Goal: Transaction & Acquisition: Book appointment/travel/reservation

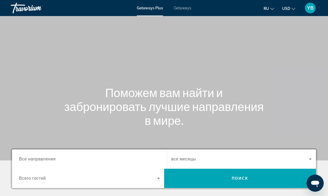
click at [307, 11] on div "YB" at bounding box center [310, 8] width 11 height 11
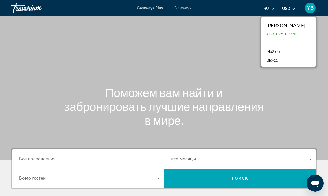
click at [212, 77] on div "Main content" at bounding box center [164, 80] width 328 height 161
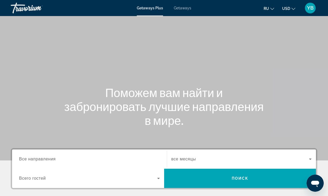
click at [41, 155] on div "Search widget" at bounding box center [89, 159] width 141 height 15
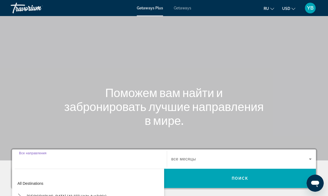
scroll to position [112, 0]
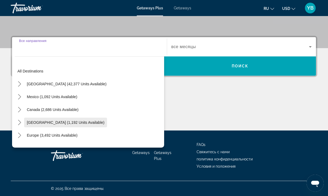
click at [52, 125] on span "Caribbean & Atlantic Islands (1,192 units available)" at bounding box center [65, 123] width 77 height 4
type input "**********"
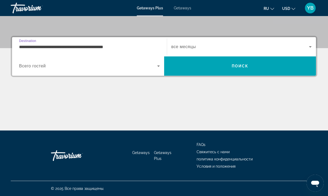
click at [43, 67] on span "Всего гостей" at bounding box center [32, 66] width 27 height 5
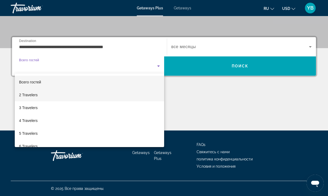
click at [34, 93] on span "2 Travelers" at bounding box center [28, 95] width 18 height 6
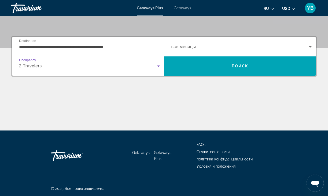
click at [186, 46] on span "все месяцы" at bounding box center [183, 46] width 25 height 5
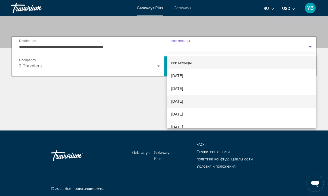
click at [183, 100] on span "[DATE]" at bounding box center [177, 101] width 12 height 6
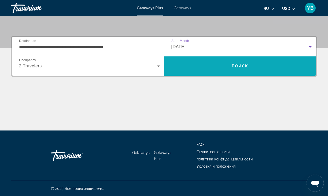
click at [235, 63] on span "Search" at bounding box center [240, 66] width 152 height 13
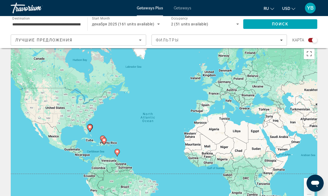
scroll to position [8, 0]
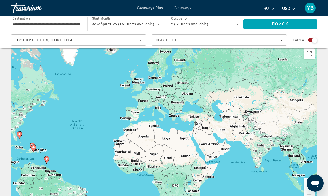
drag, startPoint x: 228, startPoint y: 102, endPoint x: 157, endPoint y: 109, distance: 71.9
click at [157, 109] on div "To activate drag with keyboard, press Alt + Enter. Once in keyboard drag state,…" at bounding box center [164, 126] width 306 height 161
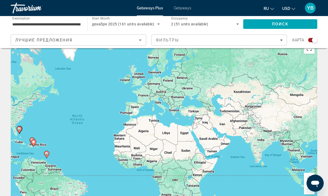
scroll to position [13, 0]
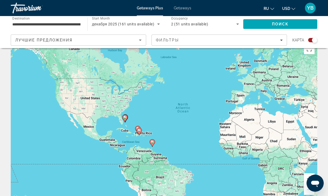
drag, startPoint x: 82, startPoint y: 131, endPoint x: 188, endPoint y: 119, distance: 106.7
click at [188, 119] on div "To activate drag with keyboard, press Alt + Enter. Once in keyboard drag state,…" at bounding box center [164, 121] width 306 height 161
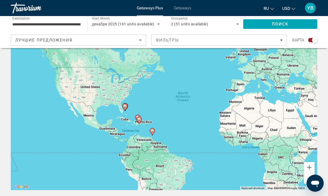
scroll to position [24, 0]
click at [307, 169] on button "Zoom in" at bounding box center [308, 168] width 11 height 11
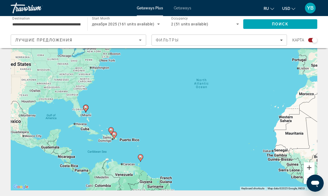
click at [307, 169] on button "Zoom in" at bounding box center [308, 168] width 11 height 11
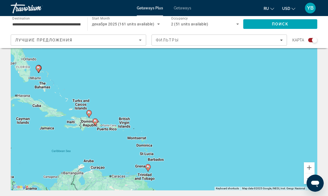
drag, startPoint x: 127, startPoint y: 146, endPoint x: 161, endPoint y: 101, distance: 56.6
click at [160, 101] on div "To activate drag with keyboard, press Alt + Enter. Once in keyboard drag state,…" at bounding box center [164, 110] width 306 height 161
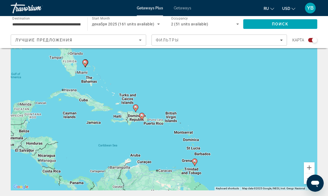
drag, startPoint x: 146, startPoint y: 129, endPoint x: 187, endPoint y: 126, distance: 41.9
click at [187, 126] on div "To activate drag with keyboard, press Alt + Enter. Once in keyboard drag state,…" at bounding box center [164, 110] width 306 height 161
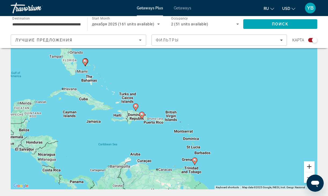
click at [309, 167] on button "Zoom in" at bounding box center [308, 166] width 11 height 11
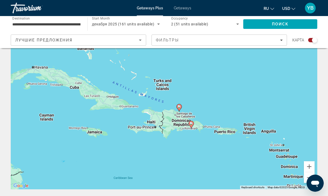
drag, startPoint x: 119, startPoint y: 157, endPoint x: 192, endPoint y: 155, distance: 72.3
click at [192, 155] on div "To activate drag with keyboard, press Alt + Enter. Once in keyboard drag state,…" at bounding box center [164, 109] width 306 height 161
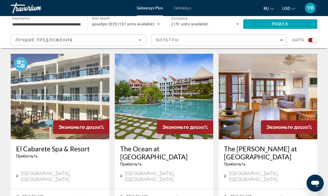
scroll to position [178, 0]
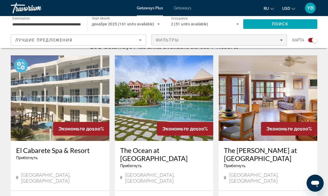
click at [179, 39] on div "Фильтры" at bounding box center [219, 40] width 127 height 4
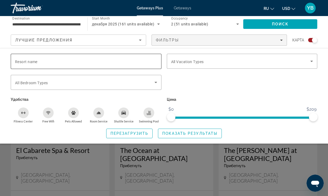
click at [24, 60] on span "Resort name" at bounding box center [26, 62] width 22 height 4
click at [24, 60] on input "Resort name" at bounding box center [86, 61] width 142 height 6
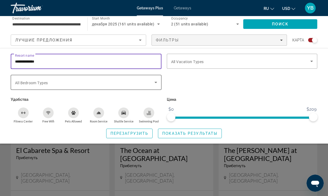
type input "**********"
click at [66, 79] on span "Search widget" at bounding box center [84, 82] width 139 height 6
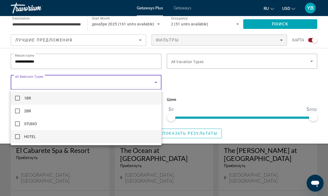
scroll to position [178, 0]
click at [16, 137] on mat-pseudo-checkbox at bounding box center [17, 136] width 5 height 5
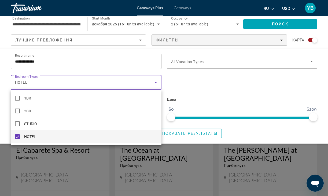
click at [196, 58] on div at bounding box center [164, 98] width 328 height 196
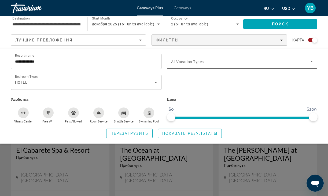
click at [185, 58] on div "Search widget" at bounding box center [242, 61] width 142 height 15
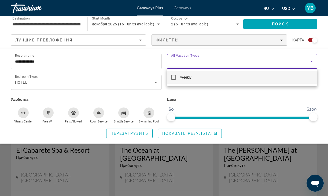
click at [171, 78] on mat-pseudo-checkbox at bounding box center [173, 77] width 5 height 5
click at [173, 77] on mat-pseudo-checkbox at bounding box center [173, 77] width 5 height 5
click at [186, 133] on div at bounding box center [164, 98] width 328 height 196
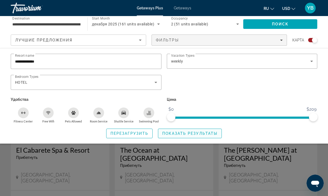
click at [186, 133] on span "Показать результаты" at bounding box center [189, 134] width 55 height 4
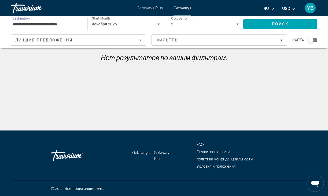
click at [44, 23] on input "**********" at bounding box center [46, 24] width 68 height 6
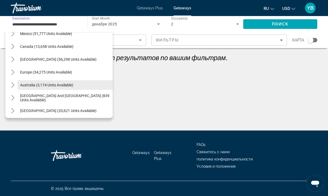
scroll to position [671, 0]
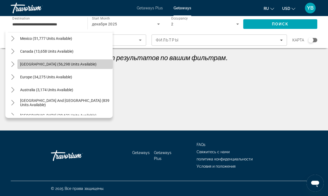
click at [51, 62] on span "Select destination: Caribbean & Atlantic Islands (56,298 units available)" at bounding box center [64, 64] width 95 height 13
type input "**********"
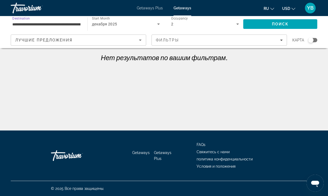
scroll to position [0, 0]
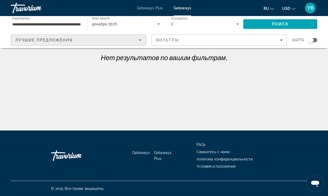
click at [140, 39] on icon "Sort by" at bounding box center [140, 40] width 6 height 6
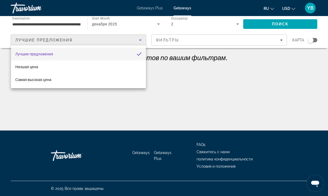
click at [140, 39] on div at bounding box center [164, 98] width 328 height 196
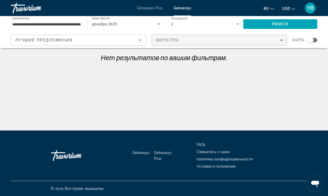
click at [245, 43] on span "Filters" at bounding box center [219, 40] width 135 height 13
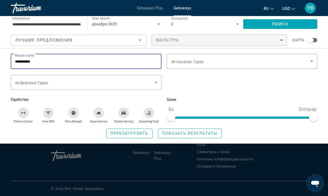
drag, startPoint x: 58, startPoint y: 59, endPoint x: 2, endPoint y: 61, distance: 56.5
click at [2, 61] on div "**********" at bounding box center [164, 96] width 328 height 85
type input "*"
click at [27, 61] on input "Resort name" at bounding box center [86, 61] width 142 height 6
type input "*"
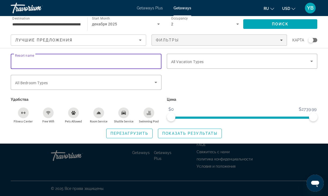
click at [24, 59] on input "Resort name" at bounding box center [86, 61] width 142 height 6
type input "**********"
click at [153, 80] on icon "Search widget" at bounding box center [155, 82] width 6 height 6
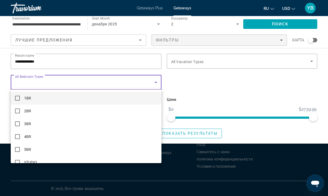
click at [16, 98] on mat-pseudo-checkbox at bounding box center [17, 98] width 5 height 5
click at [198, 59] on div at bounding box center [164, 98] width 328 height 196
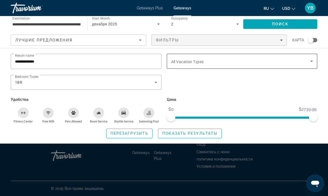
click at [217, 61] on span "Search widget" at bounding box center [240, 61] width 139 height 6
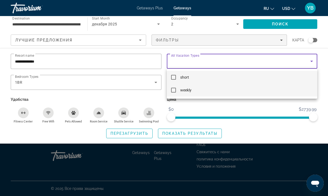
click at [173, 91] on mat-pseudo-checkbox at bounding box center [173, 90] width 5 height 5
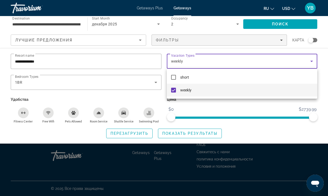
scroll to position [0, 0]
drag, startPoint x: 312, startPoint y: 114, endPoint x: 269, endPoint y: 115, distance: 43.1
click at [248, 115] on div at bounding box center [164, 98] width 328 height 196
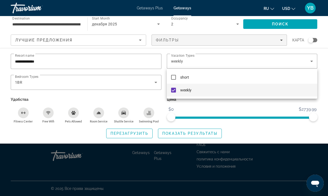
scroll to position [0, 0]
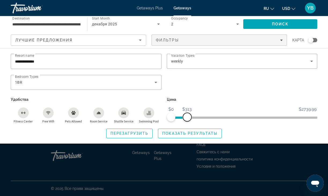
drag, startPoint x: 314, startPoint y: 115, endPoint x: 187, endPoint y: 117, distance: 127.2
click at [187, 117] on span "ngx-slider-max" at bounding box center [187, 117] width 9 height 9
click at [148, 114] on icon "Swimming Pool" at bounding box center [148, 113] width 4 height 4
click at [127, 114] on div "Shuttle Service" at bounding box center [123, 113] width 11 height 11
click at [101, 112] on div "Room Service" at bounding box center [98, 113] width 11 height 11
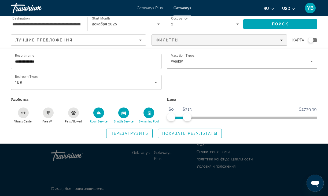
click at [45, 115] on div "Free Wifi" at bounding box center [48, 113] width 11 height 11
click at [187, 132] on span "Search widget" at bounding box center [189, 133] width 63 height 13
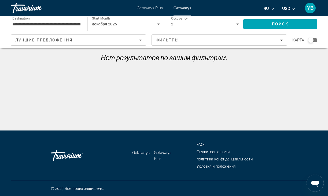
click at [150, 8] on span "Getaways Plus" at bounding box center [150, 8] width 26 height 4
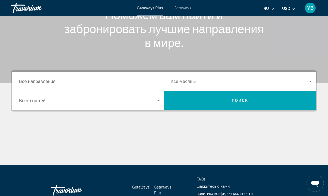
scroll to position [82, 0]
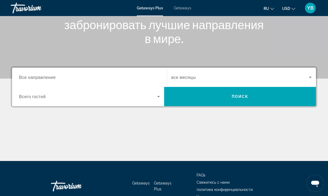
click at [41, 96] on span "Всего гостей" at bounding box center [32, 96] width 27 height 5
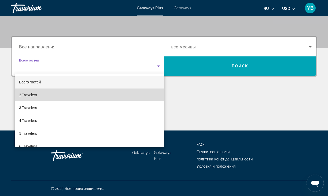
click at [37, 93] on mat-option "2 Travelers" at bounding box center [89, 95] width 149 height 13
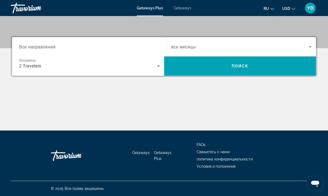
click at [50, 46] on span "Все направления" at bounding box center [37, 46] width 36 height 5
click at [50, 46] on input "Destination Все направления" at bounding box center [89, 47] width 141 height 6
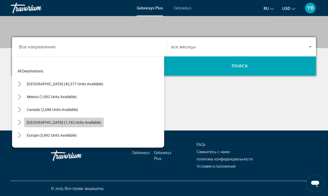
click at [45, 122] on span "Caribbean & Atlantic Islands (1,192 units available)" at bounding box center [64, 123] width 74 height 4
type input "**********"
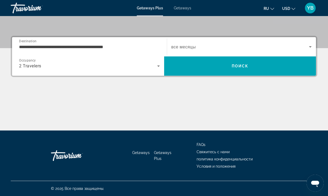
click at [209, 52] on div "Search widget" at bounding box center [241, 46] width 140 height 15
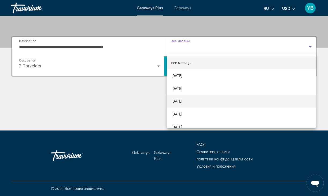
click at [182, 101] on span "December 2025" at bounding box center [176, 101] width 11 height 6
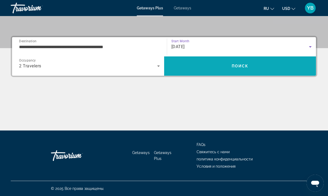
click at [228, 66] on span "Search" at bounding box center [240, 66] width 152 height 13
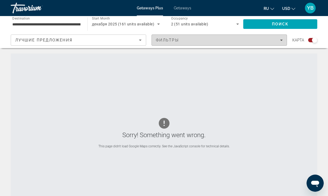
click at [202, 41] on div "Фильтры" at bounding box center [219, 40] width 127 height 4
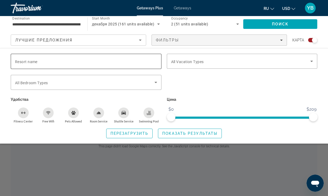
click at [35, 63] on span "Resort name" at bounding box center [26, 62] width 22 height 4
click at [35, 63] on input "Resort name" at bounding box center [86, 61] width 142 height 6
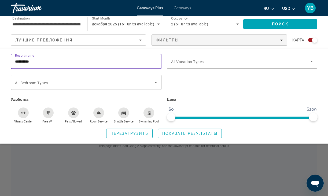
scroll to position [0, 2]
type input "**********"
click at [197, 62] on span "All Vacation Types" at bounding box center [187, 62] width 33 height 4
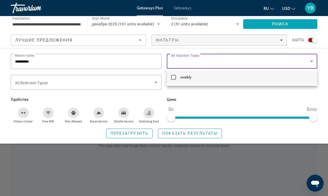
scroll to position [0, 0]
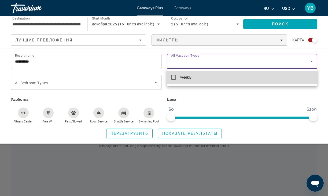
click at [172, 78] on mat-pseudo-checkbox at bounding box center [173, 77] width 5 height 5
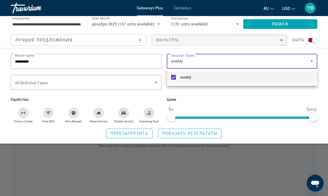
click at [200, 132] on div at bounding box center [164, 98] width 328 height 196
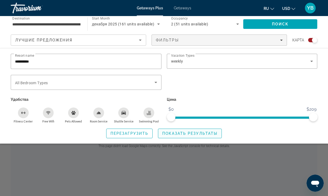
click at [194, 134] on span "Показать результаты" at bounding box center [189, 134] width 55 height 4
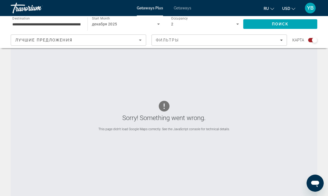
scroll to position [17, 0]
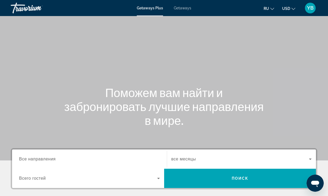
scroll to position [3, 0]
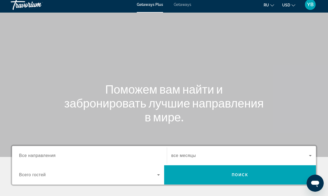
click at [23, 152] on div "Search widget" at bounding box center [89, 155] width 141 height 15
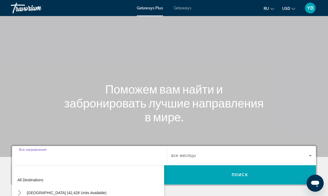
scroll to position [112, 0]
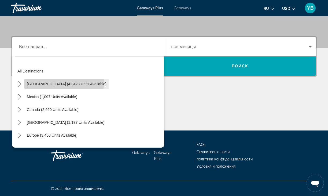
click at [64, 82] on span "[GEOGRAPHIC_DATA] (42,428 units available)" at bounding box center [67, 84] width 80 height 4
type input "**********"
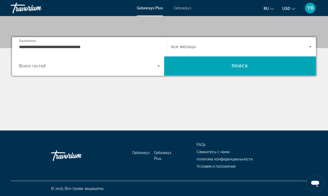
click at [46, 67] on span "Всего гостей" at bounding box center [32, 66] width 27 height 5
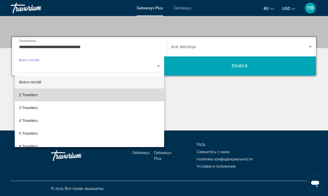
click at [36, 97] on span "2 Travelers" at bounding box center [28, 95] width 18 height 6
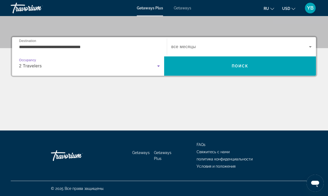
click at [179, 47] on span "все месяцы" at bounding box center [183, 46] width 25 height 5
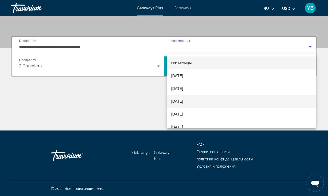
click at [183, 102] on span "[DATE]" at bounding box center [177, 101] width 12 height 6
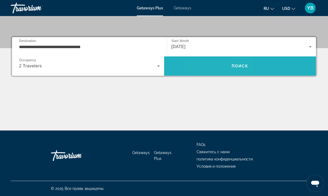
click at [216, 65] on span "Search" at bounding box center [240, 66] width 152 height 13
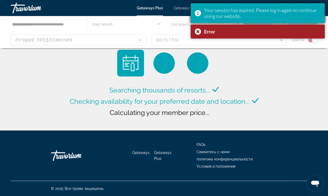
click at [263, 14] on div "Your session has expired. Please log in again to continue using our website." at bounding box center [262, 13] width 117 height 12
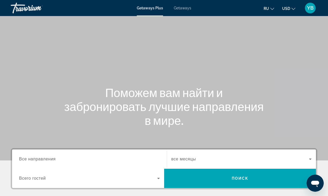
click at [47, 159] on span "Все направления" at bounding box center [37, 159] width 37 height 5
click at [47, 159] on input "Destination Все направления" at bounding box center [89, 159] width 141 height 6
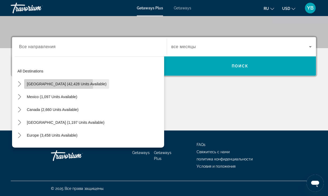
click at [42, 86] on span "[GEOGRAPHIC_DATA] (42,428 units available)" at bounding box center [67, 84] width 80 height 4
type input "**********"
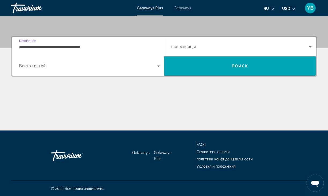
click at [33, 70] on div "Occupancy Всего гостей" at bounding box center [89, 66] width 141 height 15
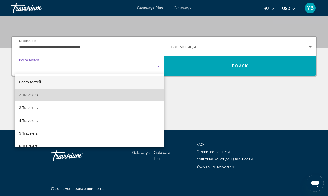
click at [32, 92] on span "2 Travelers" at bounding box center [28, 95] width 18 height 6
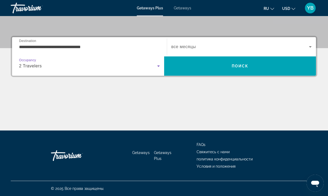
scroll to position [112, 0]
click at [183, 50] on div "Search widget" at bounding box center [241, 46] width 140 height 15
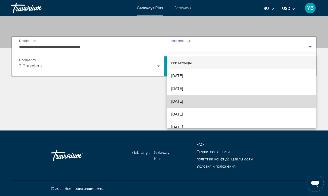
click at [183, 100] on span "December 2025" at bounding box center [177, 101] width 12 height 6
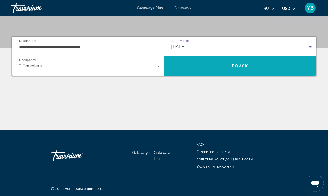
click at [218, 61] on span "Search" at bounding box center [240, 66] width 152 height 13
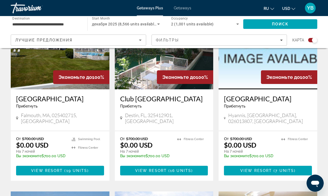
scroll to position [231, 0]
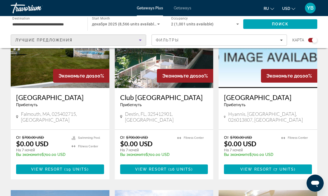
click at [132, 39] on div "Лучшие предложения" at bounding box center [76, 40] width 123 height 6
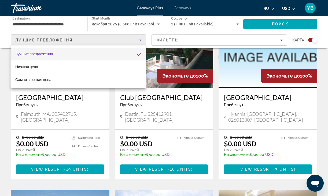
click at [132, 39] on div at bounding box center [164, 98] width 328 height 196
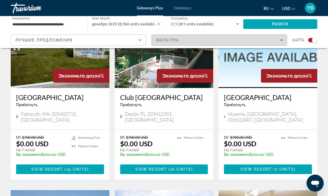
click at [162, 38] on span "Фильтры" at bounding box center [167, 40] width 23 height 4
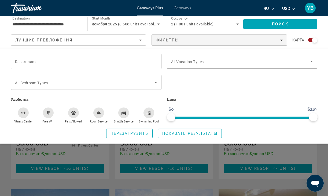
scroll to position [231, 0]
click at [148, 112] on icon "Swimming Pool" at bounding box center [148, 113] width 4 height 4
click at [122, 114] on icon "Shuttle Service" at bounding box center [123, 113] width 4 height 4
click at [102, 114] on div "Room Service" at bounding box center [98, 113] width 11 height 11
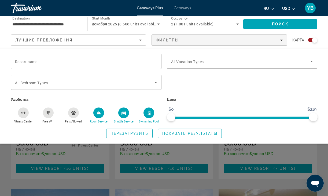
click at [47, 113] on icon "Free Wifi" at bounding box center [48, 112] width 3 height 1
click at [35, 86] on div "Search widget" at bounding box center [86, 82] width 142 height 15
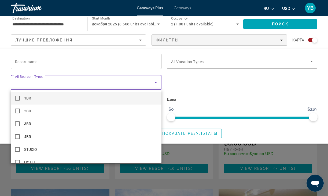
click at [227, 100] on div at bounding box center [164, 98] width 328 height 196
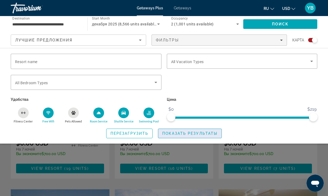
click at [206, 134] on span "Показать результаты" at bounding box center [189, 134] width 55 height 4
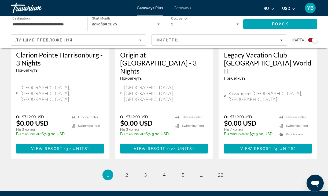
scroll to position [880, 0]
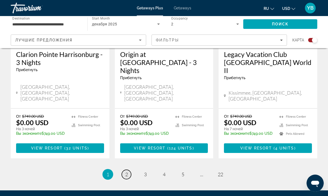
click at [126, 172] on span "2" at bounding box center [126, 175] width 3 height 6
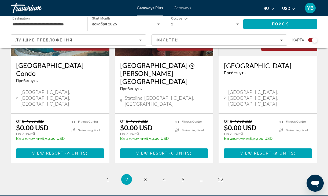
scroll to position [871, 0]
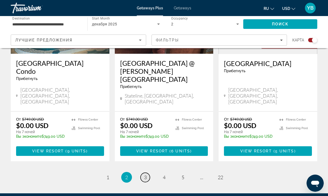
click at [147, 173] on link "page 3" at bounding box center [144, 177] width 9 height 9
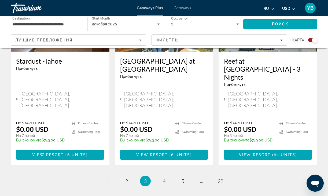
scroll to position [877, 0]
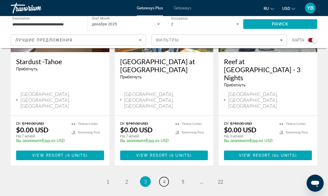
click at [165, 177] on link "page 4" at bounding box center [163, 181] width 9 height 9
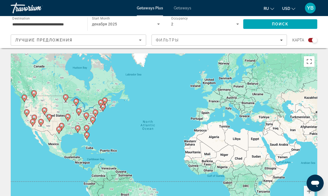
click at [58, 131] on icon "Main content" at bounding box center [58, 130] width 5 height 7
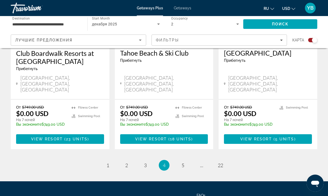
scroll to position [885, 0]
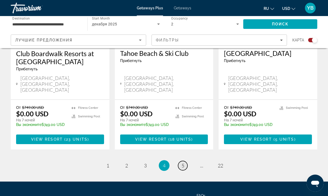
click at [183, 163] on span "5" at bounding box center [182, 166] width 3 height 6
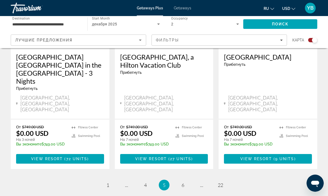
scroll to position [885, 0]
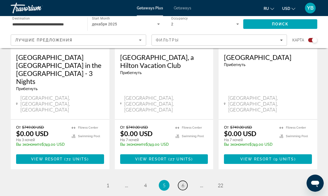
click at [184, 181] on link "page 6" at bounding box center [182, 185] width 9 height 9
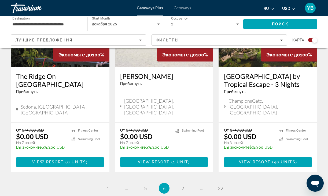
scroll to position [867, 0]
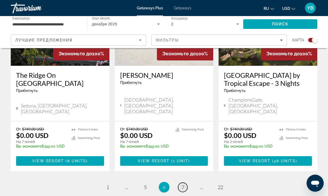
click at [180, 183] on link "page 7" at bounding box center [182, 187] width 9 height 9
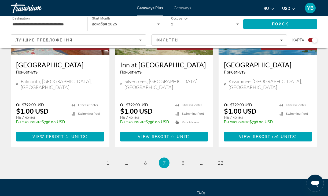
scroll to position [869, 0]
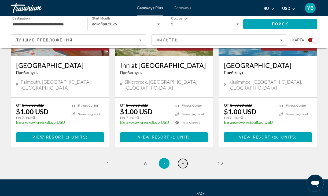
click at [182, 161] on span "8" at bounding box center [182, 164] width 3 height 6
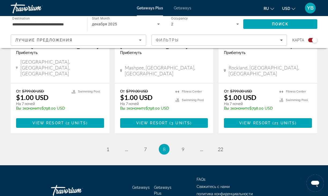
scroll to position [877, 0]
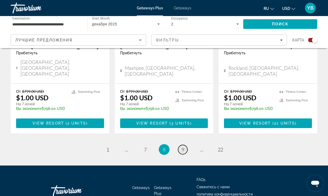
click at [182, 147] on span "9" at bounding box center [182, 150] width 3 height 6
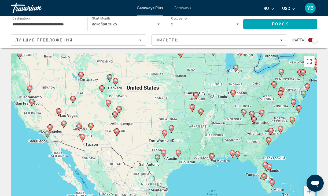
drag, startPoint x: 173, startPoint y: 86, endPoint x: 166, endPoint y: 116, distance: 30.3
click at [166, 116] on div "To activate drag with keyboard, press Alt + Enter. Once in keyboard drag state,…" at bounding box center [164, 134] width 306 height 161
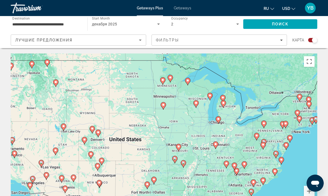
scroll to position [7, 0]
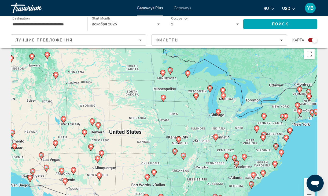
drag, startPoint x: 186, startPoint y: 83, endPoint x: 170, endPoint y: 134, distance: 53.4
click at [170, 134] on div "To activate drag with keyboard, press Alt + Enter. Once in keyboard drag state,…" at bounding box center [164, 126] width 306 height 161
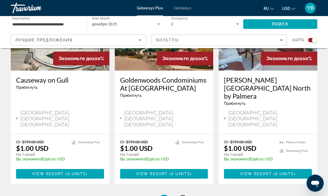
scroll to position [862, 0]
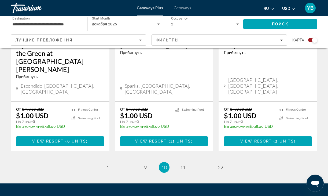
scroll to position [885, 0]
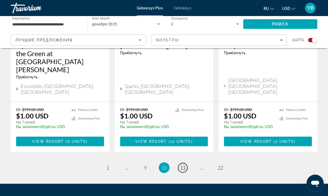
click at [181, 165] on span "11" at bounding box center [182, 168] width 5 height 6
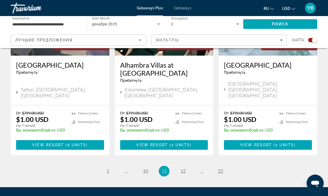
scroll to position [877, 0]
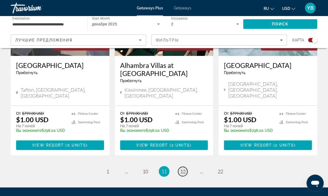
click at [185, 167] on link "page 12" at bounding box center [182, 171] width 9 height 9
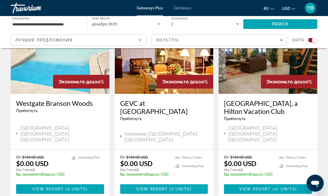
scroll to position [849, 0]
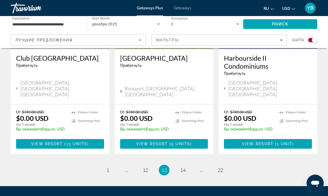
scroll to position [884, 0]
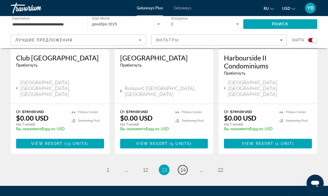
click at [183, 167] on span "14" at bounding box center [182, 170] width 5 height 6
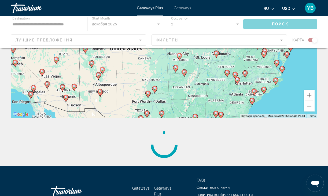
scroll to position [96, 0]
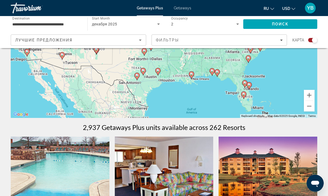
drag, startPoint x: 180, startPoint y: 108, endPoint x: 176, endPoint y: 65, distance: 43.3
click at [176, 65] on div "To activate drag with keyboard, press Alt + Enter. Once in keyboard drag state,…" at bounding box center [164, 37] width 306 height 161
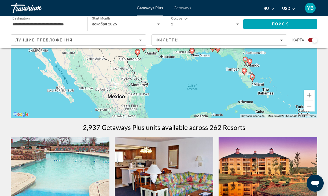
drag, startPoint x: 186, startPoint y: 92, endPoint x: 187, endPoint y: 68, distance: 24.1
click at [187, 68] on div "To activate drag with keyboard, press Alt + Enter. Once in keyboard drag state,…" at bounding box center [164, 37] width 306 height 161
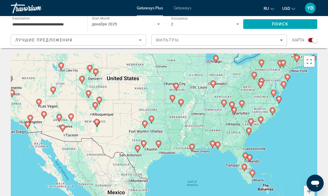
scroll to position [0, 0]
click at [65, 40] on span "Лучшие предложения" at bounding box center [43, 40] width 57 height 4
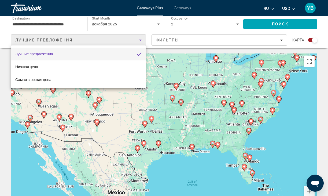
click at [42, 26] on div at bounding box center [164, 98] width 328 height 196
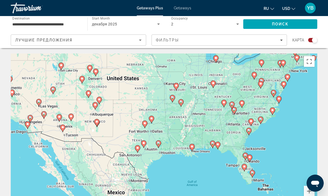
scroll to position [0, 1]
click at [25, 17] on span "Destination" at bounding box center [20, 18] width 17 height 4
click at [25, 21] on input "**********" at bounding box center [46, 24] width 68 height 6
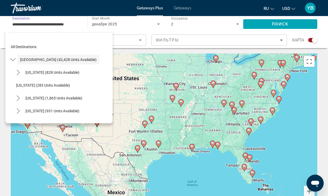
click at [31, 26] on input "**********" at bounding box center [46, 24] width 68 height 6
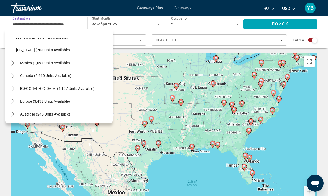
scroll to position [527, 0]
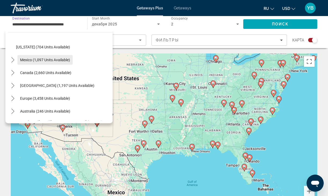
click at [43, 61] on span "Mexico (1,097 units available)" at bounding box center [45, 60] width 50 height 4
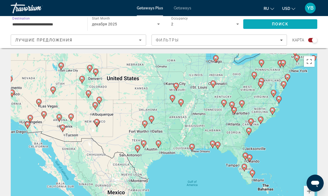
click at [286, 23] on span "Поиск" at bounding box center [280, 24] width 17 height 4
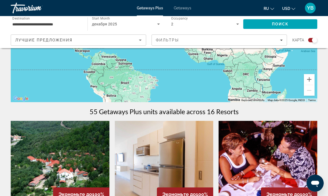
scroll to position [114, 0]
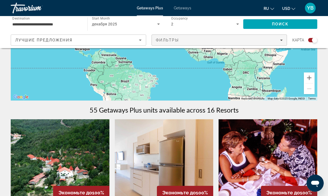
click at [164, 43] on span "Filters" at bounding box center [219, 40] width 135 height 13
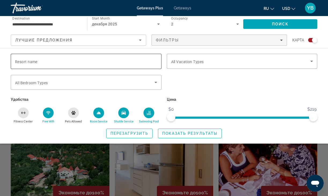
click at [34, 60] on span "Resort name" at bounding box center [26, 62] width 22 height 4
click at [34, 60] on input "Resort name" at bounding box center [86, 61] width 142 height 6
click at [183, 64] on span "All Vacation Types" at bounding box center [187, 62] width 33 height 4
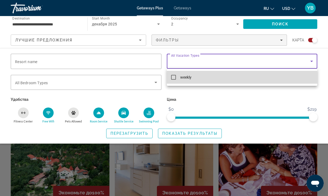
click at [173, 78] on mat-pseudo-checkbox at bounding box center [173, 77] width 5 height 5
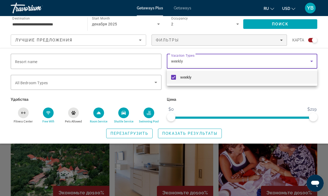
click at [227, 99] on div at bounding box center [164, 98] width 328 height 196
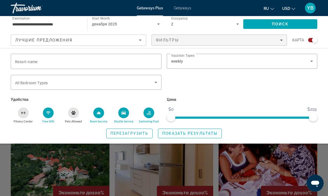
click at [197, 132] on span "Search widget" at bounding box center [189, 133] width 63 height 13
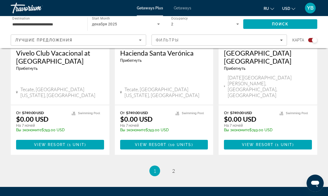
scroll to position [880, 0]
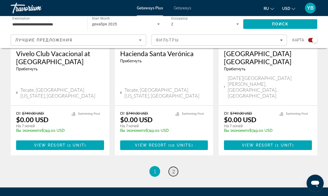
click at [173, 169] on span "2" at bounding box center [173, 172] width 3 height 6
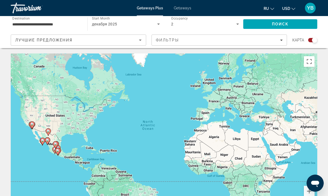
scroll to position [0, 0]
click at [45, 22] on input "**********" at bounding box center [46, 24] width 68 height 6
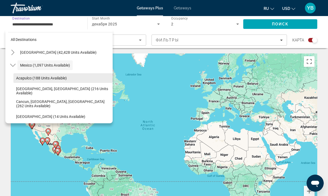
scroll to position [9, 0]
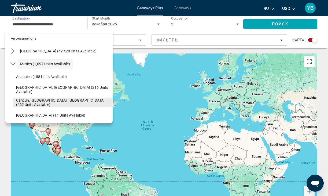
click at [46, 100] on span "Select destination: Cancun, Cozumel, Riviera Maya (262 units available)" at bounding box center [62, 102] width 99 height 13
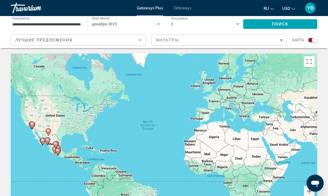
scroll to position [0, 0]
click at [269, 24] on span "Search" at bounding box center [280, 24] width 74 height 13
click at [60, 24] on input "**********" at bounding box center [46, 24] width 68 height 6
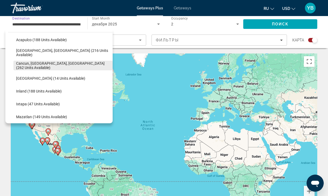
scroll to position [48, 0]
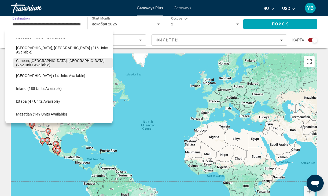
click at [75, 62] on span "Cancun, Cozumel, Riviera Maya (262 units available)" at bounding box center [63, 63] width 94 height 9
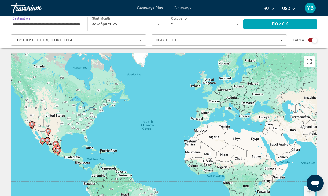
scroll to position [0, 0]
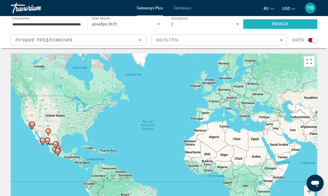
click at [258, 24] on span "Search" at bounding box center [280, 24] width 74 height 13
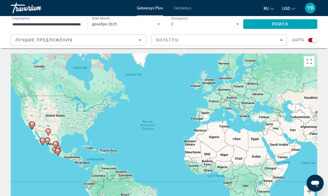
click at [66, 21] on input "**********" at bounding box center [46, 24] width 68 height 6
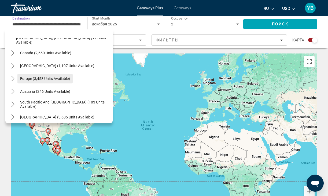
scroll to position [148, 0]
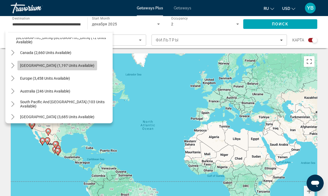
click at [59, 65] on span "Caribbean & Atlantic Islands (1,197 units available)" at bounding box center [57, 65] width 74 height 4
type input "**********"
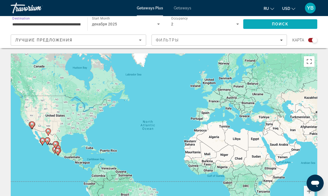
click at [272, 26] on span "Поиск" at bounding box center [280, 24] width 17 height 4
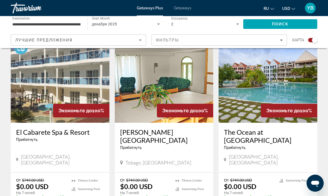
scroll to position [197, 0]
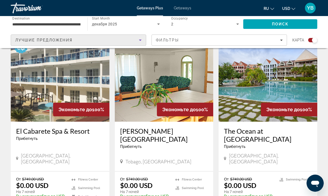
click at [55, 42] on span "Лучшие предложения" at bounding box center [43, 40] width 57 height 4
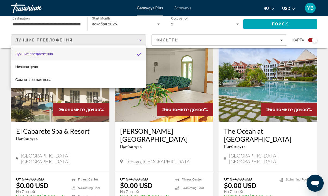
click at [73, 42] on div at bounding box center [164, 98] width 328 height 196
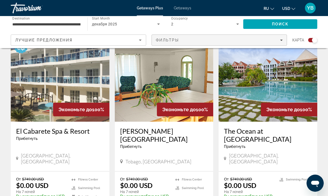
click at [172, 39] on span "Фильтры" at bounding box center [167, 40] width 23 height 4
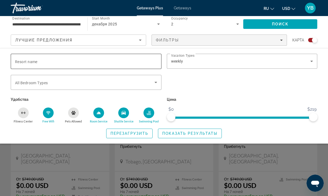
click at [38, 57] on div "Search widget" at bounding box center [86, 61] width 142 height 15
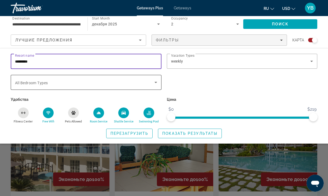
scroll to position [126, 0]
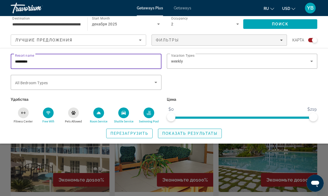
type input "*********"
click at [167, 135] on span "Показать результаты" at bounding box center [189, 134] width 55 height 4
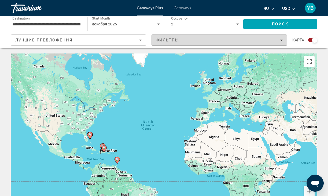
click at [163, 39] on span "Фильтры" at bounding box center [167, 40] width 23 height 4
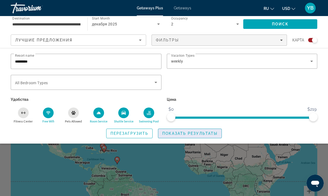
click at [191, 133] on span "Показать результаты" at bounding box center [189, 134] width 55 height 4
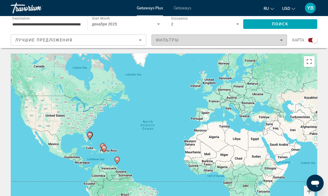
click at [159, 41] on span "Фильтры" at bounding box center [167, 40] width 23 height 4
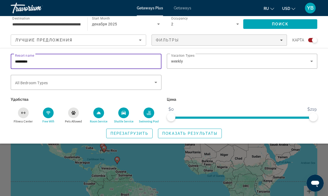
click at [35, 61] on input "*********" at bounding box center [86, 61] width 142 height 6
drag, startPoint x: 23, startPoint y: 61, endPoint x: 10, endPoint y: 61, distance: 12.3
click at [10, 61] on div "Resort name *********" at bounding box center [86, 64] width 156 height 21
type input "*********"
click at [199, 136] on span "Показать результаты" at bounding box center [189, 134] width 55 height 4
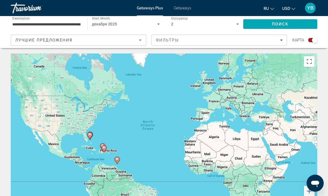
click at [181, 8] on span "Getaways" at bounding box center [182, 8] width 17 height 4
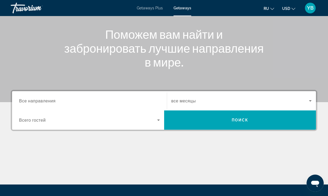
click at [44, 99] on span "Все направления" at bounding box center [37, 100] width 36 height 5
click at [44, 99] on input "Destination Все направления" at bounding box center [89, 101] width 141 height 6
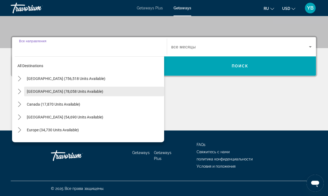
click at [40, 90] on span "Mexico (78,058 units available)" at bounding box center [65, 91] width 76 height 4
type input "**********"
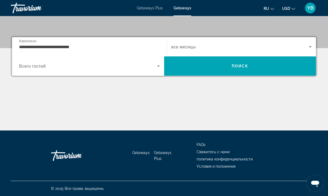
click at [31, 66] on span "Всего гостей" at bounding box center [32, 66] width 27 height 5
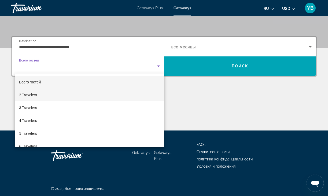
click at [32, 97] on span "2 Travelers" at bounding box center [28, 95] width 18 height 6
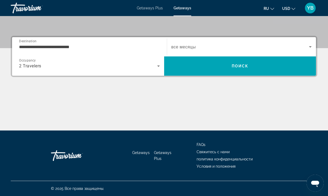
click at [179, 48] on span "все месяцы" at bounding box center [183, 46] width 24 height 5
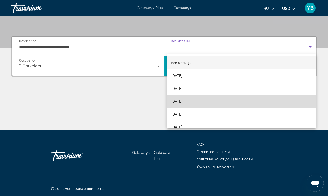
click at [181, 102] on span "December 2025" at bounding box center [176, 101] width 11 height 6
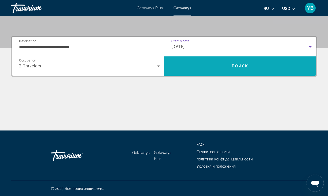
click at [209, 58] on span "Search" at bounding box center [240, 66] width 152 height 19
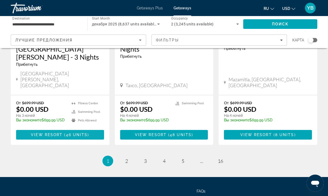
scroll to position [724, 0]
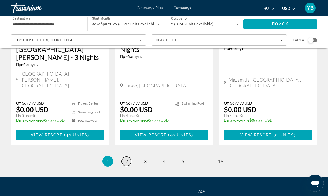
click at [125, 157] on link "page 2" at bounding box center [126, 161] width 9 height 9
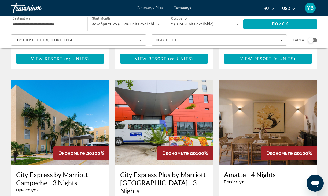
scroll to position [598, 0]
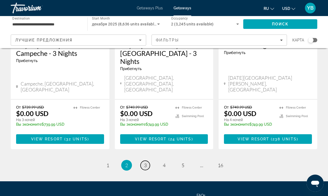
click at [141, 161] on link "page 3" at bounding box center [144, 165] width 9 height 9
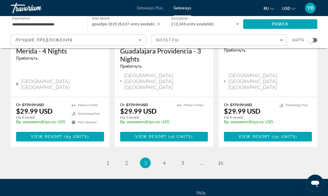
scroll to position [749, 0]
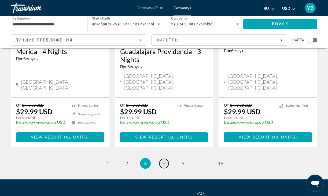
click at [164, 161] on span "4" at bounding box center [164, 164] width 3 height 6
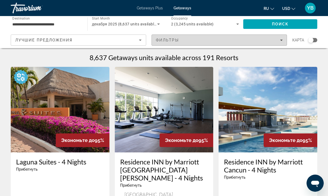
click at [177, 40] on span "Фильтры" at bounding box center [167, 40] width 23 height 4
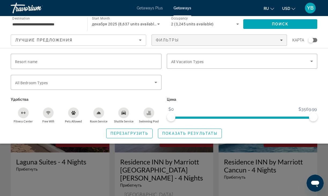
click at [146, 111] on icon "Swimming Pool" at bounding box center [148, 113] width 4 height 4
click at [123, 112] on icon "Shuttle Service" at bounding box center [123, 113] width 4 height 4
click at [97, 112] on icon "Room Service" at bounding box center [98, 113] width 4 height 4
click at [51, 114] on div "Free Wifi" at bounding box center [48, 113] width 11 height 11
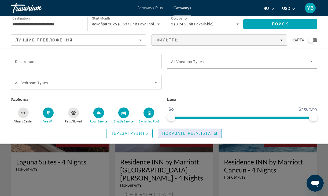
click at [194, 132] on span "Search widget" at bounding box center [189, 133] width 63 height 13
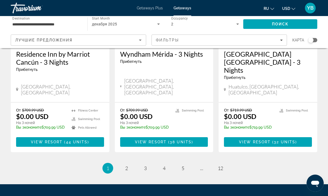
scroll to position [720, 0]
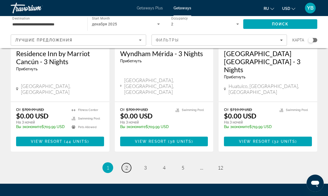
click at [125, 165] on span "2" at bounding box center [126, 168] width 3 height 6
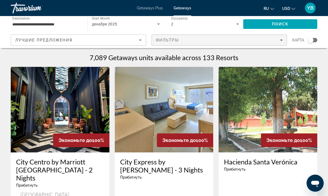
click at [207, 42] on div "Фильтры" at bounding box center [219, 40] width 127 height 4
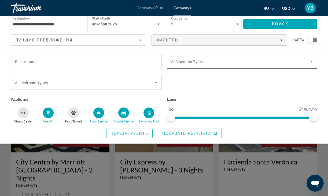
click at [186, 62] on span "All Vacation Types" at bounding box center [187, 62] width 33 height 4
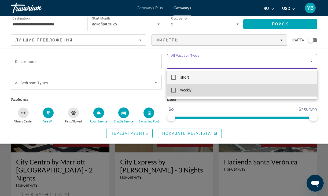
click at [172, 91] on mat-pseudo-checkbox at bounding box center [173, 90] width 5 height 5
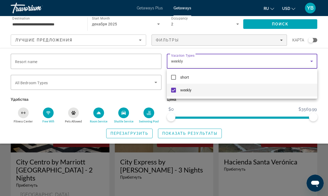
click at [197, 134] on div at bounding box center [164, 98] width 328 height 196
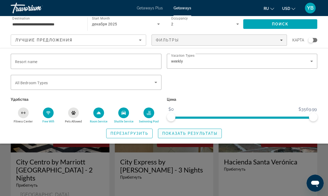
scroll to position [0, 0]
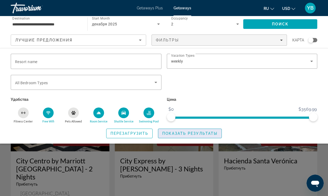
click at [197, 134] on span "Показать результаты" at bounding box center [189, 134] width 55 height 4
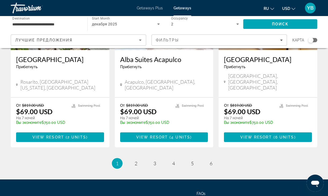
scroll to position [722, 0]
click at [138, 159] on link "page 2" at bounding box center [135, 163] width 9 height 9
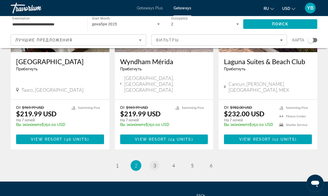
scroll to position [711, 0]
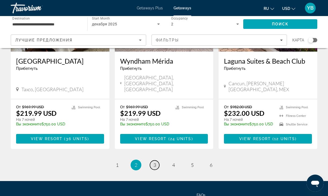
click at [156, 161] on link "page 3" at bounding box center [154, 165] width 9 height 9
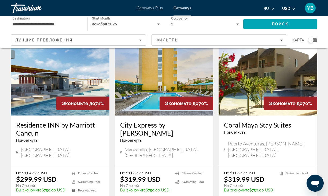
scroll to position [633, 0]
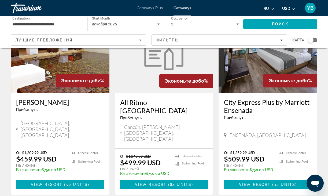
scroll to position [680, 0]
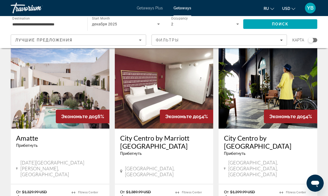
scroll to position [230, 0]
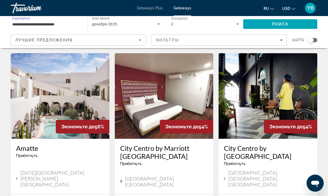
click at [43, 21] on input "**********" at bounding box center [46, 24] width 68 height 6
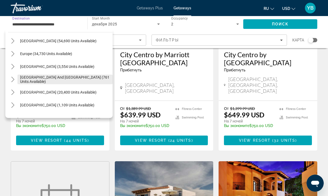
scroll to position [195, 0]
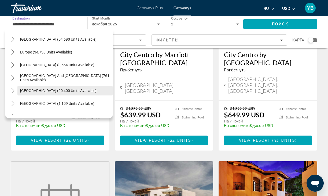
click at [48, 89] on span "South America (20,400 units available)" at bounding box center [58, 91] width 76 height 4
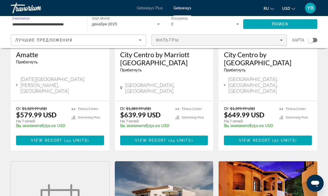
click at [175, 40] on span "Фильтры" at bounding box center [167, 40] width 23 height 4
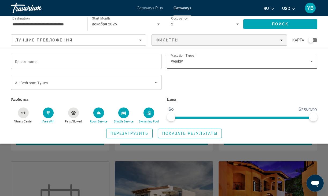
scroll to position [324, 0]
click at [273, 25] on span "Поиск" at bounding box center [280, 24] width 17 height 4
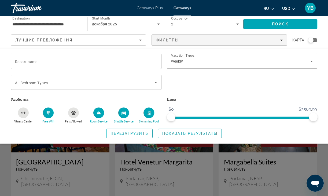
click at [318, 150] on div "Search widget" at bounding box center [164, 138] width 328 height 116
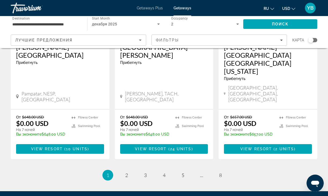
scroll to position [703, 0]
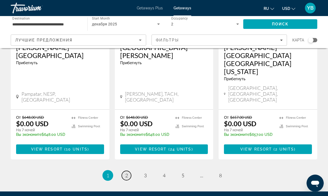
click at [123, 171] on link "page 2" at bounding box center [126, 175] width 9 height 9
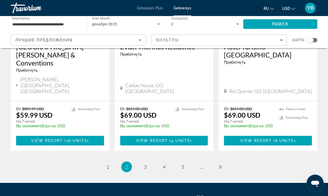
scroll to position [711, 0]
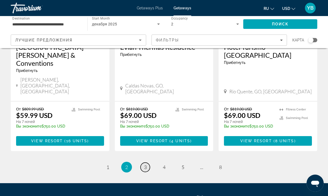
click at [144, 164] on span "3" at bounding box center [145, 167] width 3 height 6
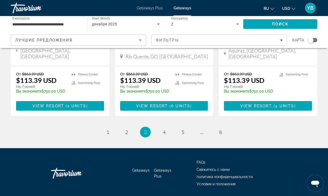
scroll to position [716, 0]
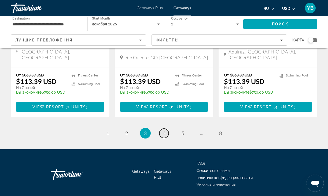
click at [164, 130] on span "4" at bounding box center [164, 133] width 3 height 6
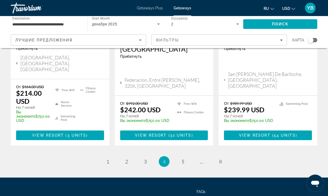
scroll to position [702, 0]
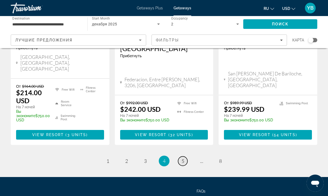
click at [184, 157] on link "page 5" at bounding box center [182, 161] width 9 height 9
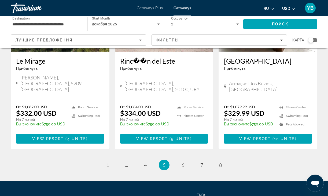
scroll to position [708, 0]
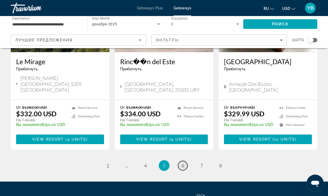
click at [182, 163] on span "6" at bounding box center [182, 166] width 3 height 6
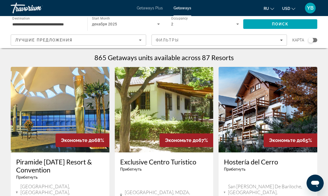
click at [65, 22] on input "**********" at bounding box center [46, 24] width 68 height 6
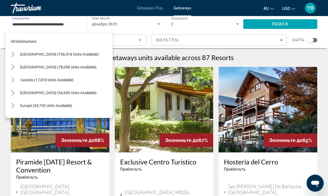
scroll to position [0, 0]
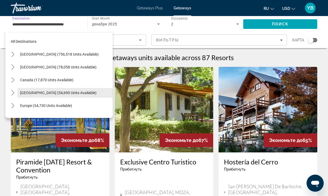
click at [56, 92] on span "Caribbean & Atlantic Islands (54,690 units available)" at bounding box center [58, 93] width 76 height 4
type input "**********"
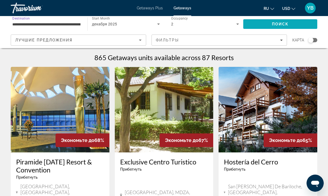
click at [269, 24] on span "Search" at bounding box center [280, 24] width 74 height 13
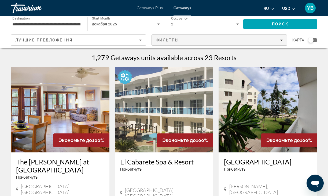
click at [163, 37] on span "Filters" at bounding box center [219, 40] width 135 height 13
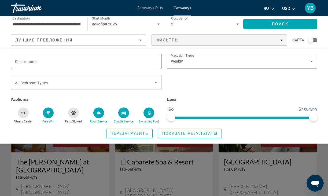
click at [60, 63] on input "Resort name" at bounding box center [86, 61] width 142 height 6
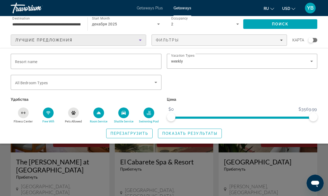
click at [141, 37] on icon "Sort by" at bounding box center [140, 40] width 6 height 6
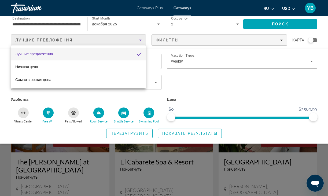
click at [146, 99] on div at bounding box center [164, 98] width 328 height 196
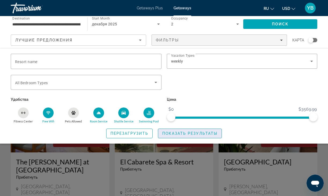
click at [182, 135] on span "Показать результаты" at bounding box center [189, 134] width 55 height 4
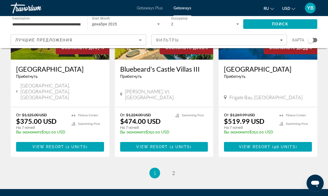
scroll to position [696, 0]
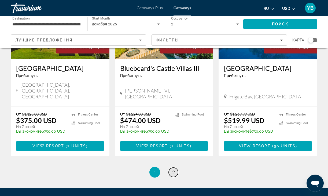
click at [171, 168] on link "page 2" at bounding box center [172, 172] width 9 height 9
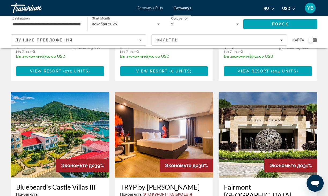
scroll to position [389, 0]
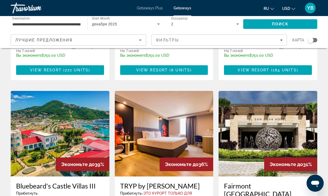
click at [138, 130] on img "Main content" at bounding box center [164, 134] width 99 height 86
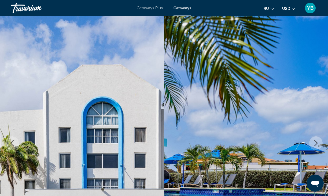
click at [316, 141] on icon "Next image" at bounding box center [315, 143] width 6 height 6
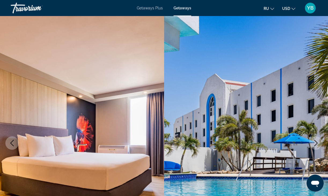
click at [316, 141] on icon "Next image" at bounding box center [315, 143] width 6 height 6
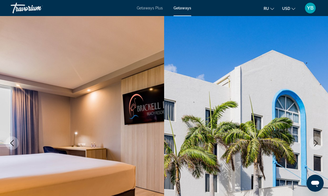
click at [313, 142] on icon "Next image" at bounding box center [315, 143] width 6 height 6
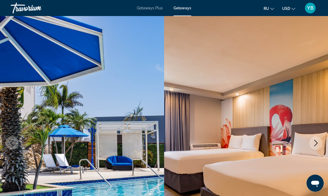
click at [313, 142] on icon "Next image" at bounding box center [315, 143] width 6 height 6
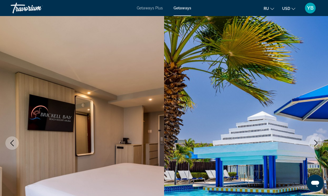
click at [313, 142] on icon "Next image" at bounding box center [315, 143] width 6 height 6
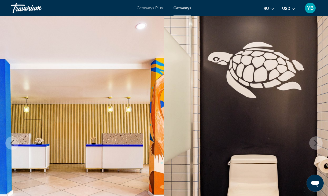
click at [313, 142] on icon "Next image" at bounding box center [315, 143] width 6 height 6
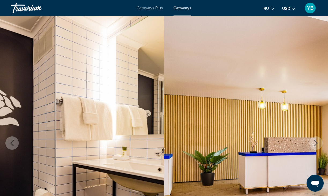
click at [313, 142] on icon "Next image" at bounding box center [315, 143] width 6 height 6
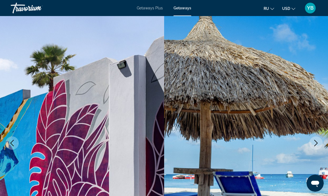
click at [313, 142] on icon "Next image" at bounding box center [315, 143] width 6 height 6
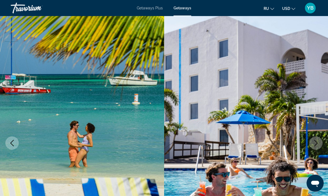
click at [313, 142] on icon "Next image" at bounding box center [315, 143] width 6 height 6
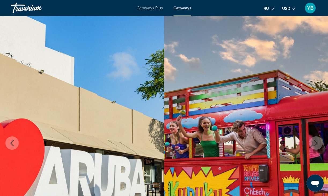
click at [313, 142] on icon "Next image" at bounding box center [315, 143] width 6 height 6
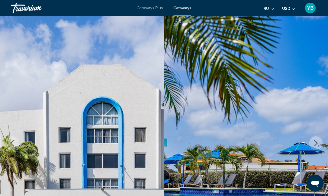
click at [313, 142] on icon "Next image" at bounding box center [315, 143] width 6 height 6
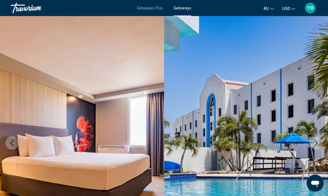
click at [313, 142] on icon "Next image" at bounding box center [315, 143] width 6 height 6
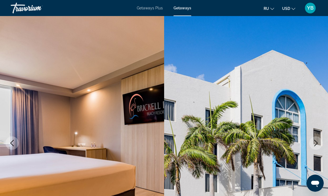
click at [313, 142] on icon "Next image" at bounding box center [315, 143] width 6 height 6
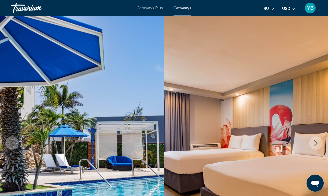
click at [313, 142] on icon "Next image" at bounding box center [315, 143] width 6 height 6
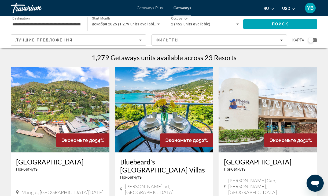
click at [56, 22] on input "**********" at bounding box center [46, 24] width 68 height 6
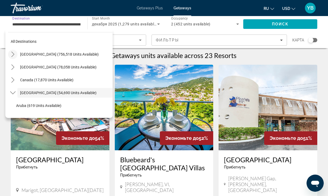
scroll to position [0, 0]
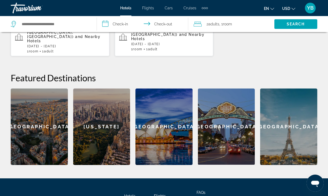
scroll to position [182, 0]
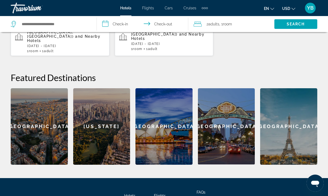
click at [18, 109] on div "[GEOGRAPHIC_DATA]" at bounding box center [39, 126] width 57 height 77
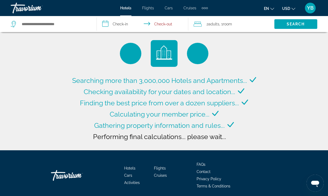
type input "**********"
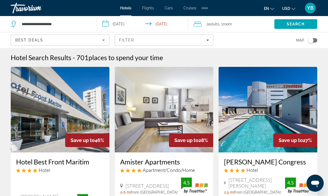
scroll to position [0, 1]
click at [200, 36] on span "Filters" at bounding box center [164, 40] width 98 height 13
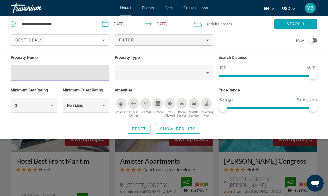
scroll to position [0, 0]
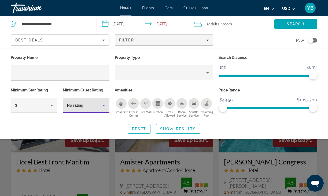
click at [101, 105] on icon "Hotel Filters" at bounding box center [103, 105] width 6 height 6
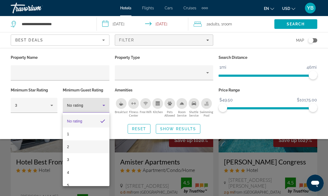
click at [72, 144] on mat-option "2" at bounding box center [86, 147] width 47 height 13
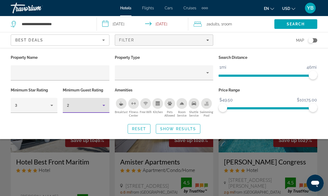
scroll to position [0, 0]
click at [205, 101] on div "Swimming Pool" at bounding box center [206, 103] width 11 height 11
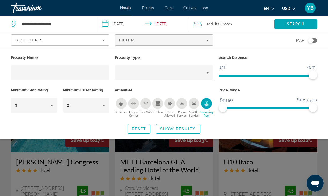
click at [196, 104] on icon "Shuttle Service" at bounding box center [193, 104] width 4 height 4
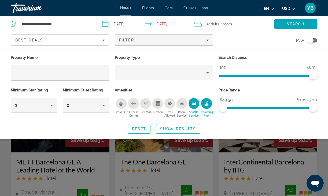
scroll to position [0, 0]
click at [181, 101] on div "Room Service" at bounding box center [181, 103] width 11 height 11
click at [159, 103] on icon "Kitchen" at bounding box center [157, 104] width 4 height 3
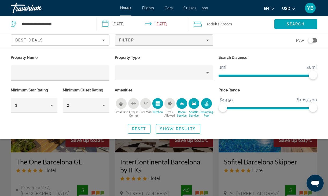
drag, startPoint x: 145, startPoint y: 102, endPoint x: 136, endPoint y: 101, distance: 9.1
click at [144, 102] on icon "Free Wifi" at bounding box center [145, 104] width 4 height 4
click at [119, 102] on icon "Breakfast" at bounding box center [121, 104] width 4 height 4
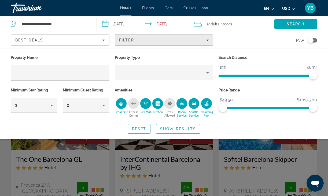
scroll to position [5, 0]
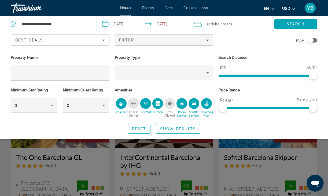
click at [105, 23] on input "**********" at bounding box center [143, 25] width 93 height 18
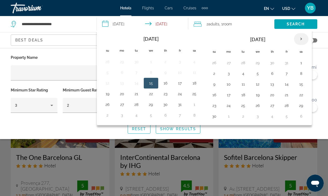
click at [301, 38] on th "Next month" at bounding box center [301, 39] width 14 height 12
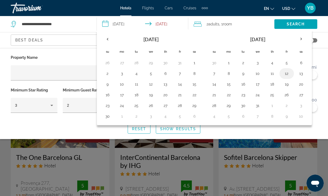
scroll to position [7, 0]
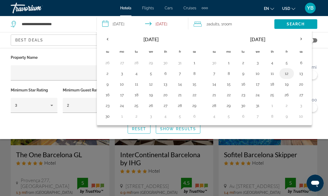
click at [285, 73] on button "12" at bounding box center [286, 73] width 9 height 7
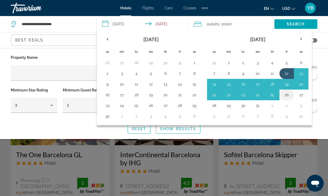
click at [286, 96] on button "26" at bounding box center [286, 94] width 9 height 7
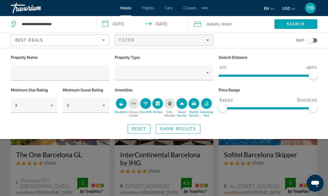
type input "**********"
click at [293, 25] on span "Search" at bounding box center [295, 24] width 18 height 4
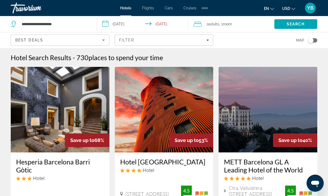
click at [13, 22] on icon "Search widget" at bounding box center [14, 24] width 6 height 6
click at [47, 28] on input "**********" at bounding box center [54, 24] width 67 height 8
type input "*"
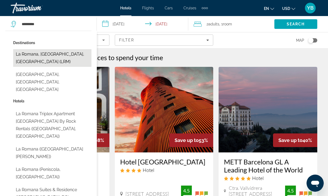
click at [33, 60] on button "La Romana, [GEOGRAPHIC_DATA], [GEOGRAPHIC_DATA] (LRM)" at bounding box center [52, 58] width 78 height 18
type input "**********"
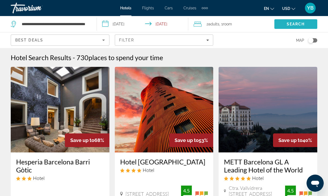
click at [303, 23] on span "Search" at bounding box center [295, 24] width 18 height 4
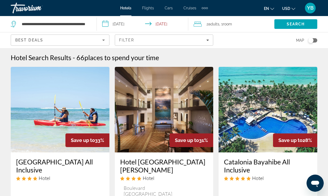
click at [160, 23] on input "**********" at bounding box center [143, 25] width 93 height 18
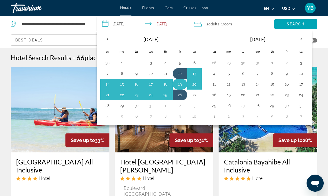
click at [180, 85] on button "19" at bounding box center [179, 84] width 9 height 7
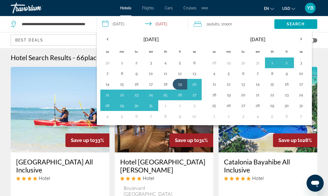
click at [123, 25] on input "**********" at bounding box center [143, 25] width 93 height 18
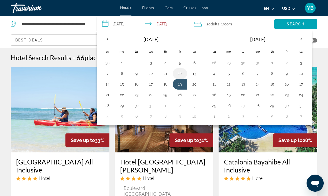
click at [180, 73] on button "12" at bounding box center [179, 73] width 9 height 7
type input "**********"
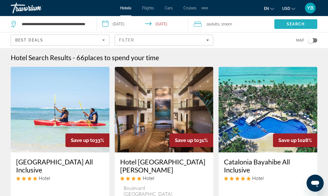
click at [302, 23] on span "Search" at bounding box center [295, 24] width 18 height 4
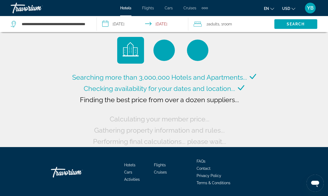
scroll to position [4, 0]
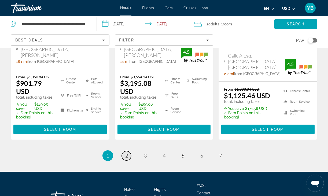
scroll to position [859, 0]
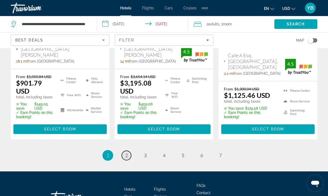
click at [123, 151] on link "page 2" at bounding box center [126, 155] width 9 height 9
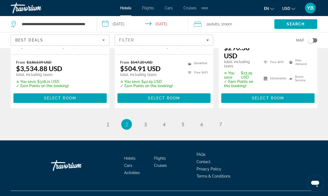
scroll to position [873, 0]
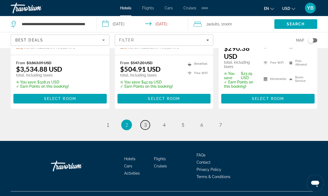
click at [145, 122] on span "3" at bounding box center [145, 125] width 3 height 6
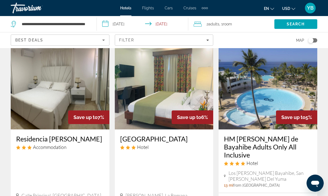
scroll to position [243, 0]
click at [305, 99] on img "Main content" at bounding box center [267, 87] width 99 height 86
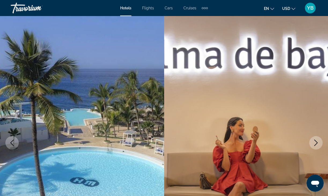
scroll to position [1, 0]
click at [314, 141] on icon "Next image" at bounding box center [315, 143] width 6 height 6
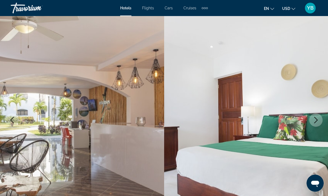
scroll to position [24, 0]
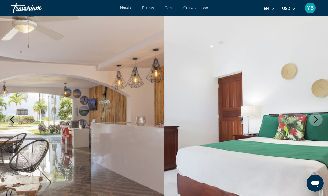
click at [315, 118] on icon "Next image" at bounding box center [315, 120] width 6 height 6
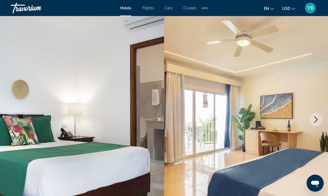
click at [315, 118] on icon "Next image" at bounding box center [315, 120] width 6 height 6
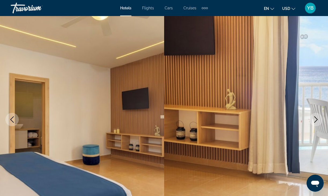
click at [315, 118] on icon "Next image" at bounding box center [315, 120] width 6 height 6
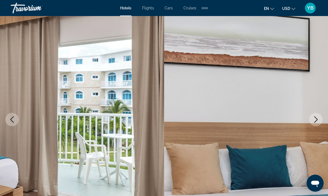
click at [315, 118] on icon "Next image" at bounding box center [315, 120] width 6 height 6
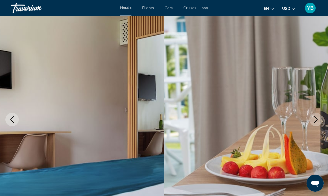
click at [315, 118] on icon "Next image" at bounding box center [315, 120] width 6 height 6
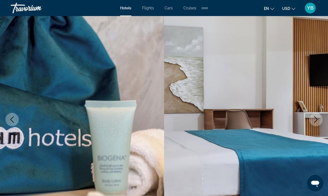
click at [315, 118] on icon "Next image" at bounding box center [315, 120] width 6 height 6
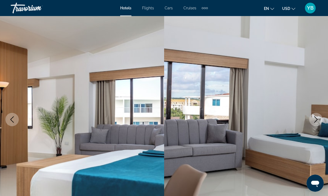
click at [315, 118] on icon "Next image" at bounding box center [315, 120] width 6 height 6
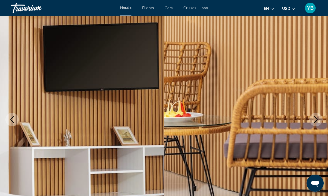
click at [315, 118] on icon "Next image" at bounding box center [315, 120] width 6 height 6
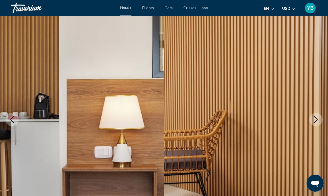
click at [315, 118] on icon "Next image" at bounding box center [315, 120] width 6 height 6
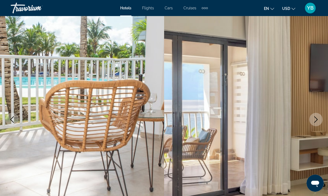
click at [315, 118] on icon "Next image" at bounding box center [315, 120] width 6 height 6
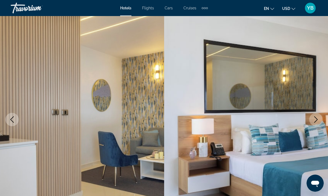
click at [315, 118] on icon "Next image" at bounding box center [315, 120] width 6 height 6
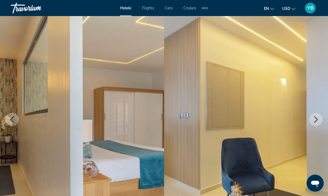
click at [313, 118] on icon "Next image" at bounding box center [315, 120] width 6 height 6
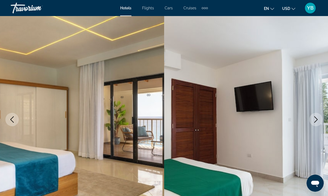
click at [313, 118] on icon "Next image" at bounding box center [315, 120] width 6 height 6
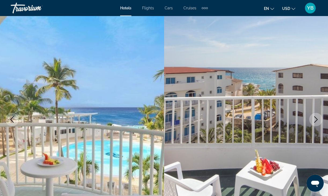
click at [313, 118] on icon "Next image" at bounding box center [315, 120] width 6 height 6
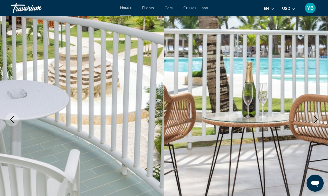
click at [313, 118] on icon "Next image" at bounding box center [315, 120] width 6 height 6
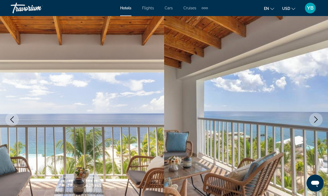
click at [313, 118] on icon "Next image" at bounding box center [315, 120] width 6 height 6
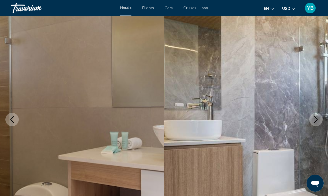
click at [313, 118] on icon "Next image" at bounding box center [315, 120] width 6 height 6
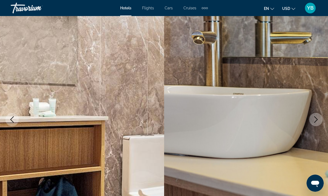
click at [313, 118] on icon "Next image" at bounding box center [315, 120] width 6 height 6
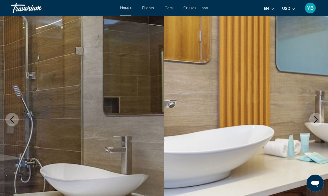
click at [313, 118] on icon "Next image" at bounding box center [315, 120] width 6 height 6
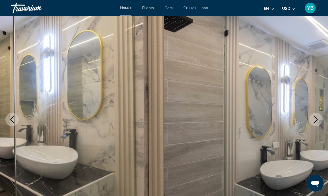
click at [313, 118] on icon "Next image" at bounding box center [315, 120] width 6 height 6
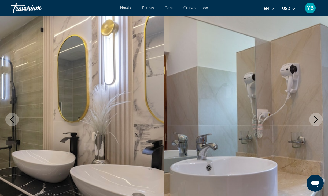
click at [313, 118] on icon "Next image" at bounding box center [315, 120] width 6 height 6
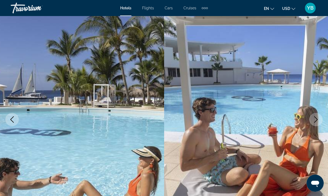
click at [313, 118] on icon "Next image" at bounding box center [315, 120] width 6 height 6
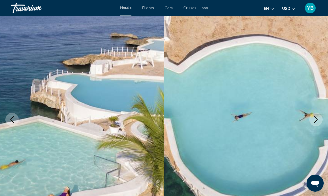
click at [313, 118] on icon "Next image" at bounding box center [315, 120] width 6 height 6
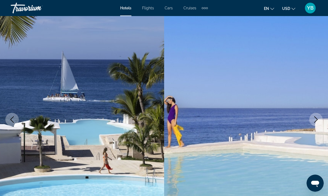
click at [313, 118] on icon "Next image" at bounding box center [315, 120] width 6 height 6
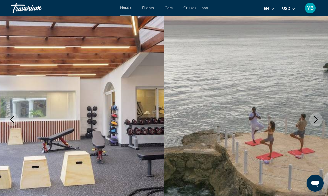
click at [313, 118] on icon "Next image" at bounding box center [315, 120] width 6 height 6
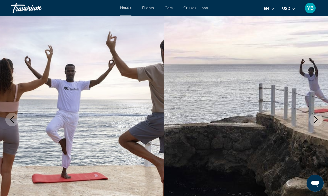
click at [313, 118] on icon "Next image" at bounding box center [315, 120] width 6 height 6
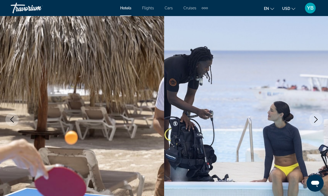
click at [313, 118] on icon "Next image" at bounding box center [315, 120] width 6 height 6
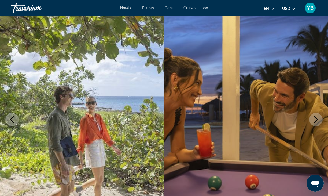
click at [313, 118] on icon "Next image" at bounding box center [315, 120] width 6 height 6
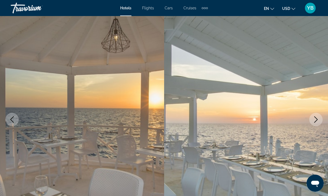
click at [313, 118] on icon "Next image" at bounding box center [315, 120] width 6 height 6
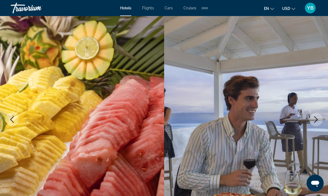
click at [313, 118] on icon "Next image" at bounding box center [315, 120] width 6 height 6
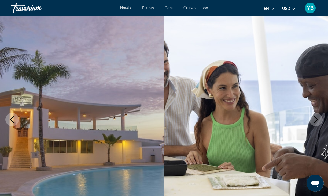
click at [313, 118] on icon "Next image" at bounding box center [315, 120] width 6 height 6
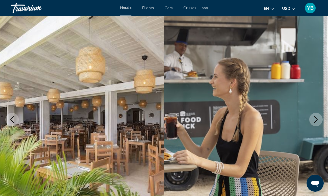
click at [313, 118] on icon "Next image" at bounding box center [315, 120] width 6 height 6
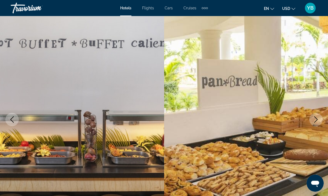
click at [313, 118] on icon "Next image" at bounding box center [315, 120] width 6 height 6
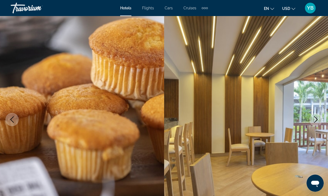
click at [313, 118] on icon "Next image" at bounding box center [315, 120] width 6 height 6
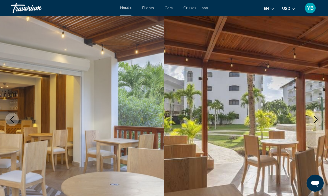
click at [313, 118] on icon "Next image" at bounding box center [315, 120] width 6 height 6
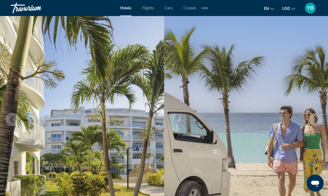
click at [313, 118] on icon "Next image" at bounding box center [315, 120] width 6 height 6
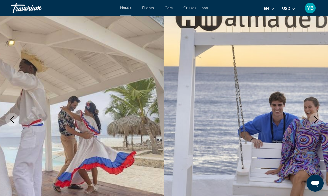
click at [313, 118] on icon "Next image" at bounding box center [315, 120] width 6 height 6
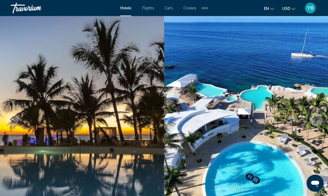
click at [313, 118] on icon "Next image" at bounding box center [315, 120] width 6 height 6
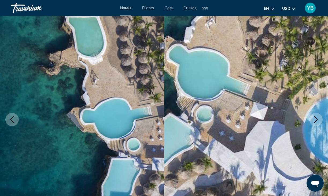
click at [313, 118] on icon "Next image" at bounding box center [315, 120] width 6 height 6
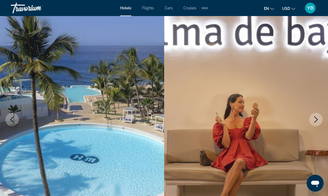
click at [313, 118] on icon "Next image" at bounding box center [315, 120] width 6 height 6
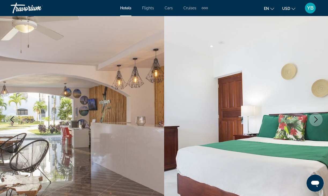
click at [313, 118] on icon "Next image" at bounding box center [315, 120] width 6 height 6
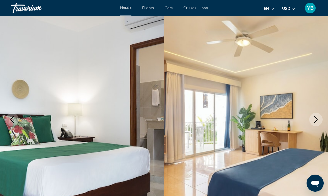
click at [313, 118] on icon "Next image" at bounding box center [315, 120] width 6 height 6
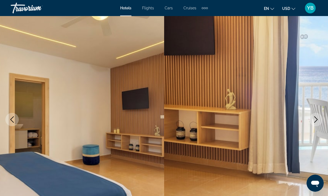
click at [313, 118] on icon "Next image" at bounding box center [315, 120] width 6 height 6
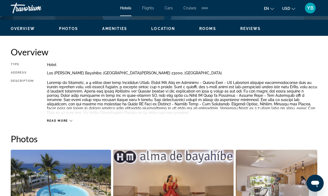
scroll to position [253, 0]
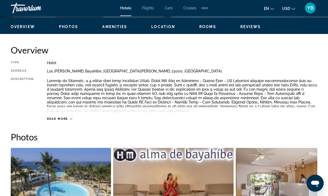
click at [71, 118] on icon "Main content" at bounding box center [70, 119] width 3 height 3
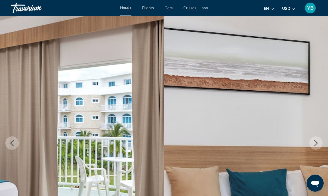
scroll to position [0, 0]
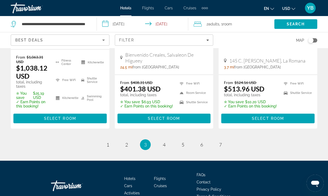
scroll to position [831, 0]
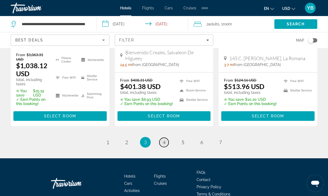
click at [164, 140] on span "4" at bounding box center [164, 143] width 3 height 6
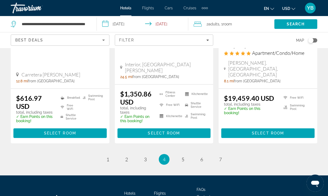
scroll to position [786, 0]
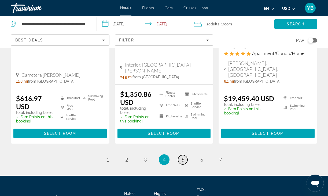
click at [180, 155] on link "page 5" at bounding box center [182, 159] width 9 height 9
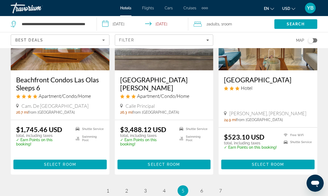
scroll to position [737, 0]
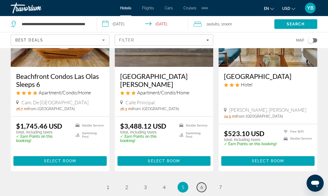
click at [201, 185] on span "6" at bounding box center [201, 188] width 3 height 6
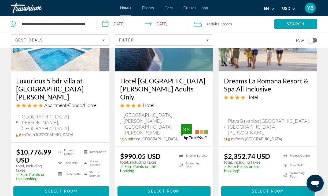
scroll to position [759, 0]
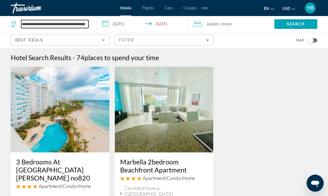
click at [22, 22] on input "**********" at bounding box center [54, 24] width 67 height 8
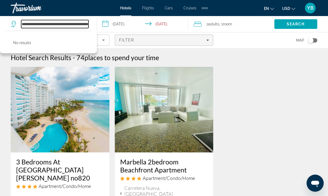
type input "**********"
drag, startPoint x: 22, startPoint y: 23, endPoint x: 116, endPoint y: 29, distance: 94.5
click at [116, 29] on div "**********" at bounding box center [164, 24] width 328 height 16
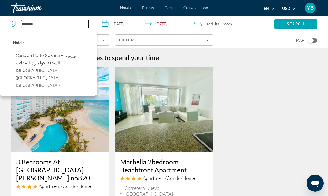
scroll to position [1, 0]
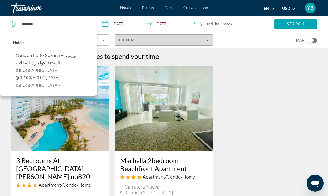
click at [196, 42] on div "Filter" at bounding box center [164, 40] width 90 height 4
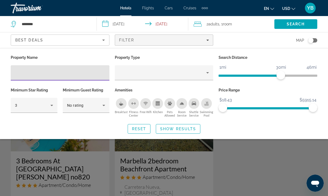
scroll to position [2, 0]
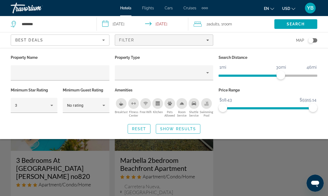
click at [205, 104] on icon "Swimming Pool" at bounding box center [206, 104] width 4 height 4
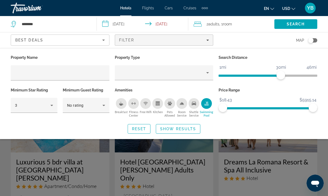
click at [194, 105] on icon "Shuttle Service" at bounding box center [193, 104] width 4 height 4
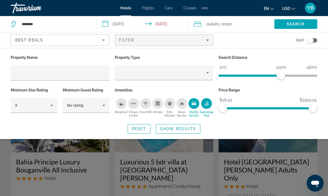
click at [184, 106] on div "Room Service" at bounding box center [181, 103] width 11 height 11
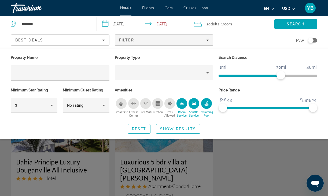
click at [146, 104] on icon "Free Wifi" at bounding box center [146, 104] width 2 height 1
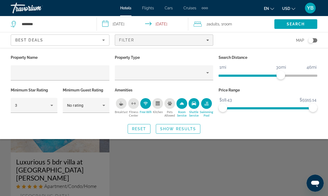
click at [119, 104] on icon "Breakfast" at bounding box center [121, 104] width 4 height 4
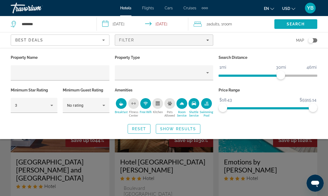
click at [301, 25] on span "Search" at bounding box center [295, 24] width 18 height 4
click at [288, 22] on span "Search" at bounding box center [295, 24] width 18 height 4
click at [44, 27] on input "********" at bounding box center [54, 24] width 67 height 8
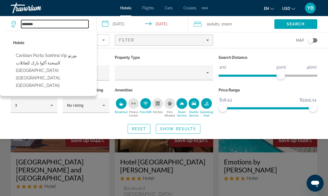
drag, startPoint x: 47, startPoint y: 27, endPoint x: 61, endPoint y: 26, distance: 14.8
click at [61, 26] on input "********" at bounding box center [54, 24] width 67 height 8
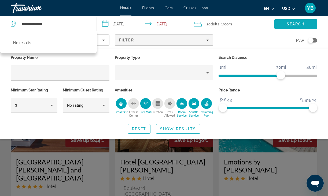
click at [292, 24] on span "Search" at bounding box center [295, 24] width 18 height 4
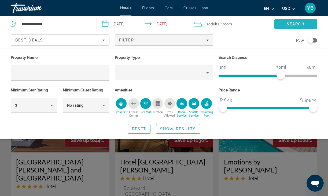
click at [292, 24] on span "Search" at bounding box center [295, 24] width 18 height 4
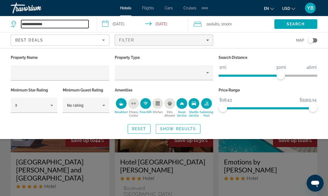
drag, startPoint x: 50, startPoint y: 24, endPoint x: 20, endPoint y: 22, distance: 29.8
click at [20, 22] on div "**********" at bounding box center [50, 24] width 78 height 8
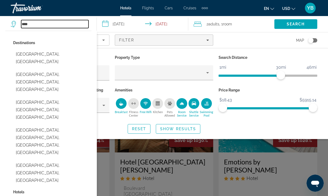
click at [43, 25] on input "****" at bounding box center [54, 24] width 67 height 8
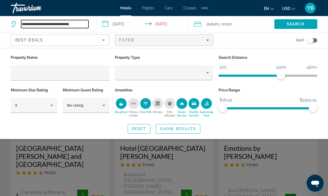
scroll to position [14, 0]
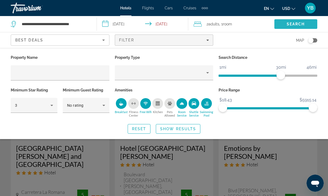
click at [301, 22] on span "Search" at bounding box center [295, 24] width 18 height 4
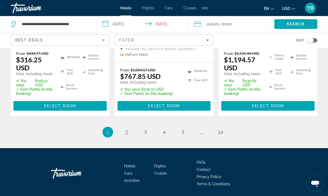
scroll to position [842, 0]
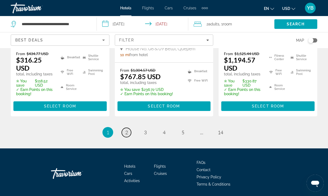
click at [126, 130] on span "2" at bounding box center [126, 133] width 3 height 6
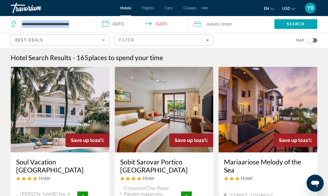
drag, startPoint x: 93, startPoint y: 23, endPoint x: 42, endPoint y: 17, distance: 51.5
click at [42, 17] on app-destination-search "**********" at bounding box center [48, 24] width 97 height 16
click at [43, 20] on input "**********" at bounding box center [54, 24] width 67 height 8
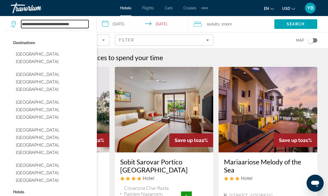
scroll to position [0, 0]
drag, startPoint x: 21, startPoint y: 22, endPoint x: 91, endPoint y: 35, distance: 71.5
click at [91, 32] on div "**********" at bounding box center [51, 24] width 80 height 16
click at [33, 25] on input "**********" at bounding box center [54, 24] width 67 height 8
drag, startPoint x: 32, startPoint y: 24, endPoint x: 14, endPoint y: 24, distance: 18.2
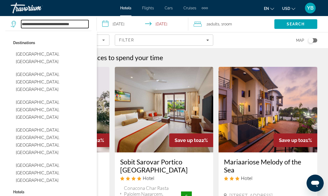
click at [14, 24] on div "**********" at bounding box center [50, 24] width 78 height 8
type input "**********"
drag, startPoint x: 78, startPoint y: 24, endPoint x: -1, endPoint y: 15, distance: 80.1
click at [0, 15] on html "**********" at bounding box center [164, 98] width 328 height 196
